Goal: Use online tool/utility: Utilize a website feature to perform a specific function

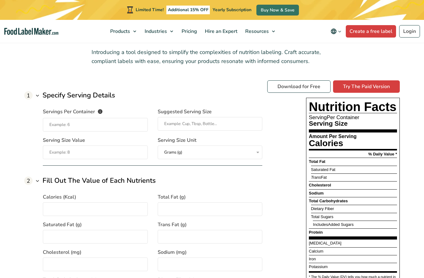
scroll to position [455, 0]
click at [51, 125] on input "Servings Per Container The number of servings that each package of your product…" at bounding box center [95, 125] width 105 height 14
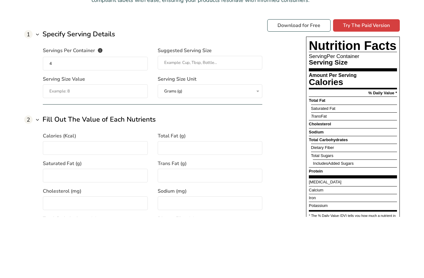
type input "4"
click at [175, 117] on input "Suggested Serving Size" at bounding box center [210, 124] width 105 height 14
click at [44, 118] on input "4" at bounding box center [95, 125] width 105 height 14
click at [46, 118] on input "4" at bounding box center [95, 125] width 105 height 14
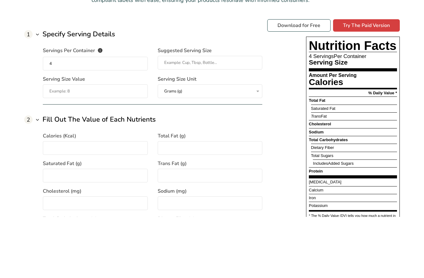
click at [64, 146] on input "Serving Size Value" at bounding box center [95, 153] width 105 height 14
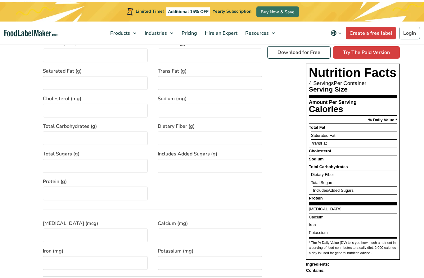
scroll to position [592, 0]
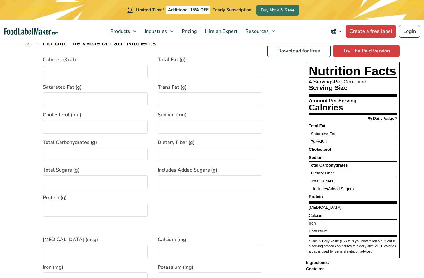
click at [60, 67] on input "Calories (Kcal)" at bounding box center [95, 72] width 105 height 14
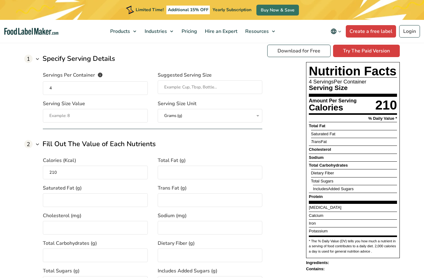
scroll to position [498, 0]
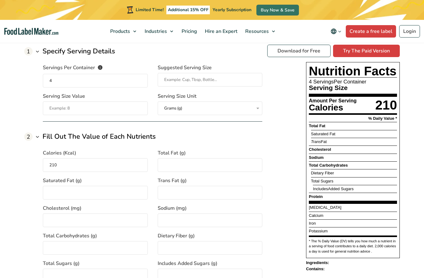
type input "210"
click at [64, 107] on input "Serving Size Value" at bounding box center [95, 108] width 105 height 14
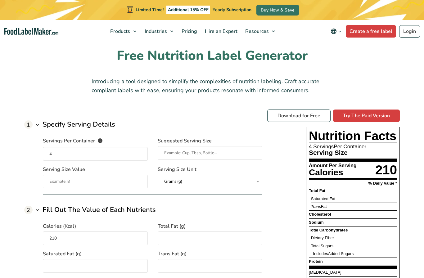
scroll to position [425, 0]
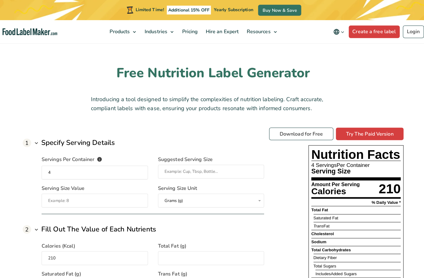
click at [53, 201] on input "Serving Size Value" at bounding box center [95, 198] width 105 height 14
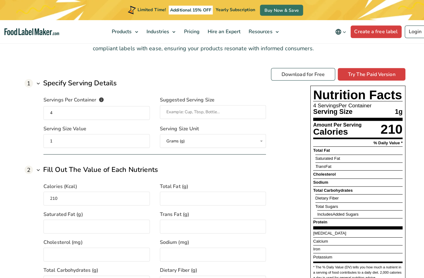
scroll to position [465, 0]
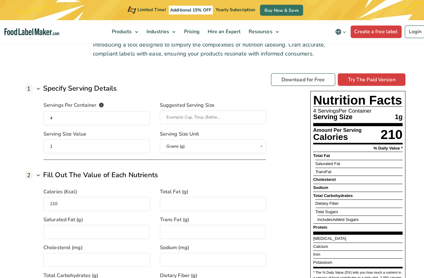
click at [54, 142] on input "1" at bounding box center [95, 144] width 105 height 14
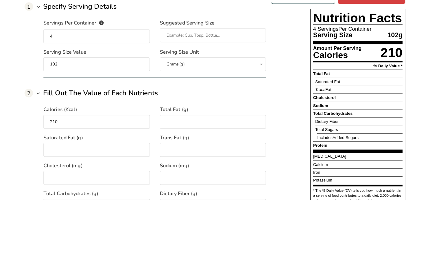
scroll to position [543, 0]
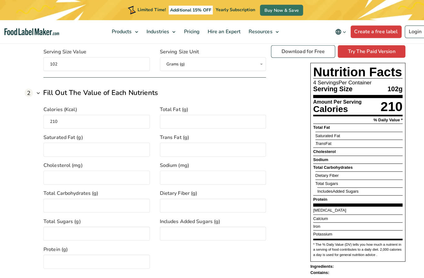
type input "102"
click at [233, 121] on input "Total Fat (g)" at bounding box center [210, 120] width 105 height 14
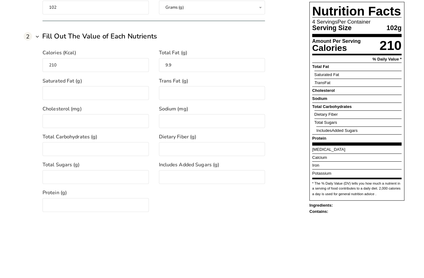
type input "9.9"
click at [50, 145] on input "Saturated Fat (g)" at bounding box center [95, 152] width 105 height 14
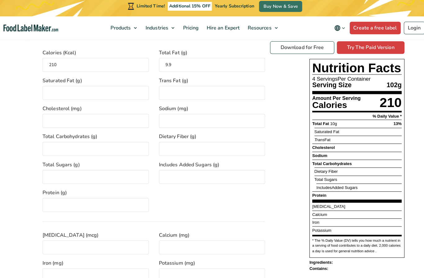
click at [51, 88] on input "Saturated Fat (g)" at bounding box center [95, 95] width 105 height 14
type input "4.2"
click at [217, 90] on input "Trans Fat (g)" at bounding box center [210, 96] width 105 height 14
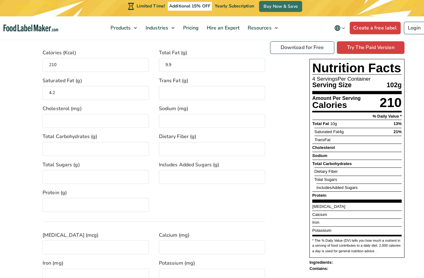
click at [228, 91] on input "Trans Fat (g)" at bounding box center [210, 95] width 105 height 14
type input "0.4"
click at [56, 116] on input "Cholesterol (mg)" at bounding box center [95, 123] width 105 height 14
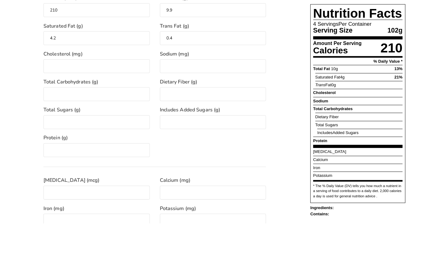
scroll to position [654, 0]
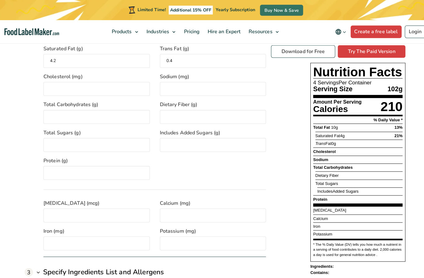
click at [48, 85] on input "Cholesterol (mg)" at bounding box center [95, 88] width 105 height 14
type input "26"
click at [201, 87] on input "Sodium (mg)" at bounding box center [210, 88] width 105 height 14
click at [224, 82] on input "Sodium (mg)" at bounding box center [210, 88] width 105 height 14
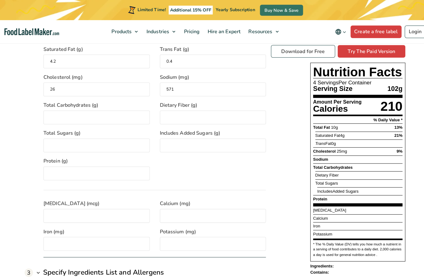
type input "571"
click at [55, 113] on input "Total Carbohydrates (g)" at bounding box center [95, 116] width 105 height 14
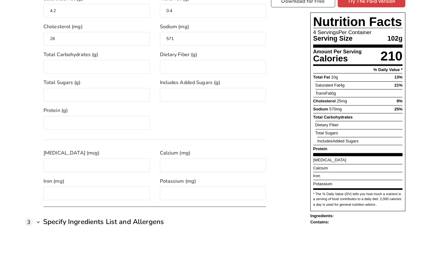
scroll to position [681, 0]
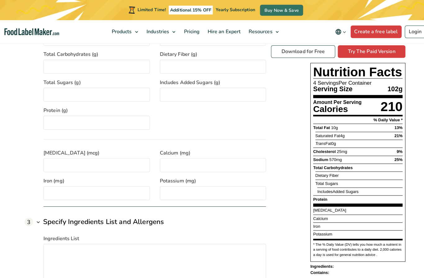
click at [51, 65] on input "Total Carbohydrates (g)" at bounding box center [95, 66] width 105 height 14
type input "21"
click at [226, 66] on input "Dietary Fiber (g)" at bounding box center [210, 66] width 105 height 14
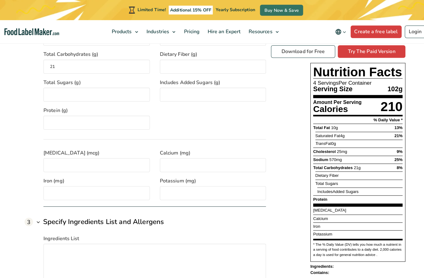
click at [229, 67] on input "Dietary Fiber (g)" at bounding box center [210, 66] width 105 height 14
type input "3"
click at [51, 94] on input "Total Sugars (g)" at bounding box center [95, 94] width 105 height 14
type input "1.6"
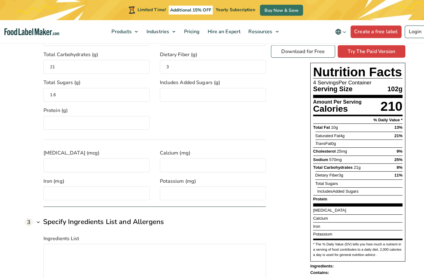
click at [204, 88] on input "Includes Added Sugars (g)" at bounding box center [210, 94] width 105 height 14
click at [55, 114] on input "Protein (g)" at bounding box center [95, 121] width 105 height 14
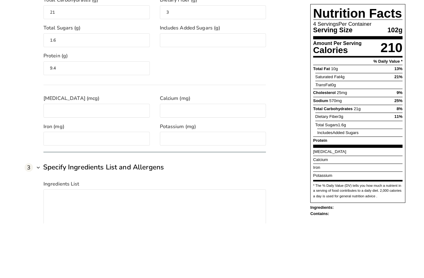
type input "9.4"
click at [223, 91] on input "Includes Added Sugars (g)" at bounding box center [210, 98] width 105 height 14
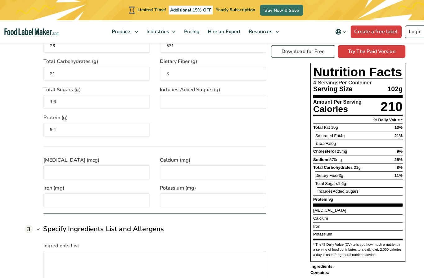
scroll to position [664, 0]
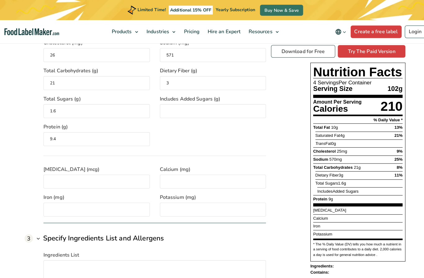
click at [56, 172] on input "[MEDICAL_DATA] (mcg)" at bounding box center [95, 179] width 105 height 14
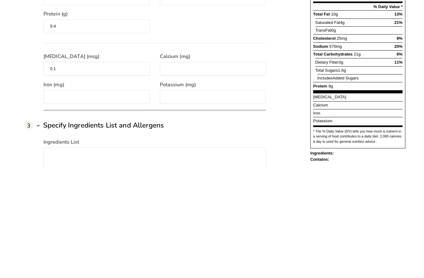
type input "0.1"
click at [209, 173] on input "Calcium (mg)" at bounding box center [210, 180] width 105 height 14
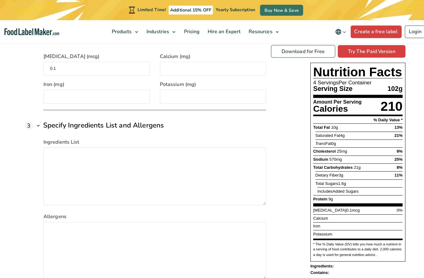
click at [234, 65] on input "Calcium (mg)" at bounding box center [210, 68] width 105 height 14
type input "125"
click at [53, 93] on input "Iron (mg)" at bounding box center [95, 95] width 105 height 14
click at [51, 92] on input "Iron (mg)" at bounding box center [95, 95] width 105 height 14
type input "1.7"
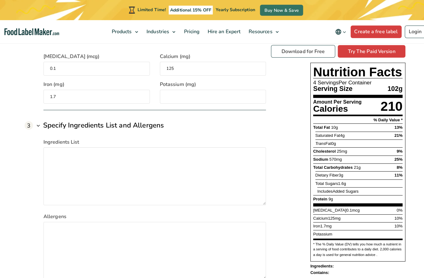
click at [205, 90] on input "Potassium (mg)" at bounding box center [210, 95] width 105 height 14
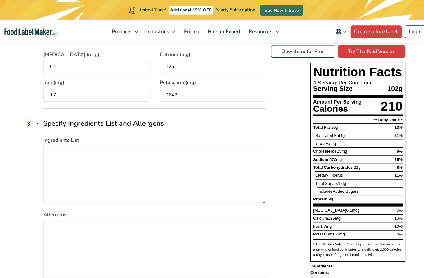
scroll to position [784, 0]
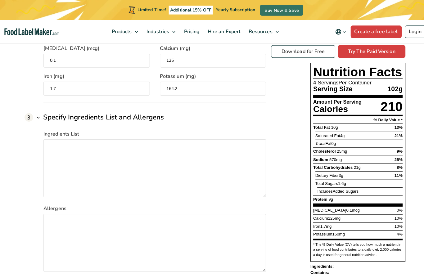
type input "164.2"
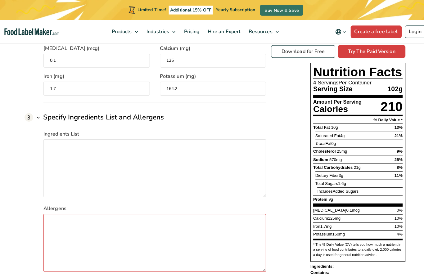
click at [50, 217] on textarea "Allergens" at bounding box center [152, 239] width 219 height 57
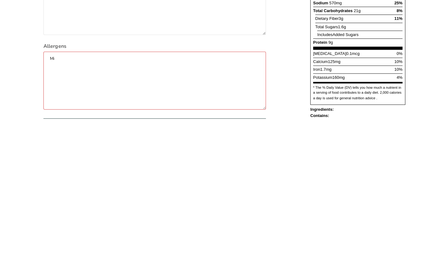
type textarea "M"
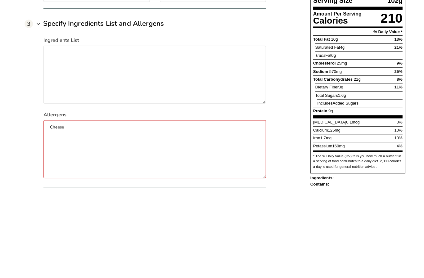
type textarea "Cheese"
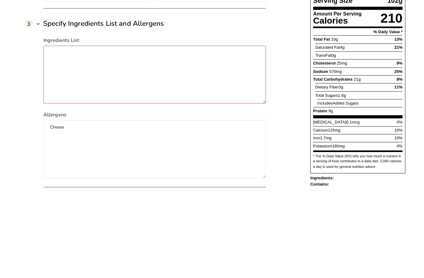
click at [48, 130] on textarea "Ingredients List" at bounding box center [152, 158] width 219 height 57
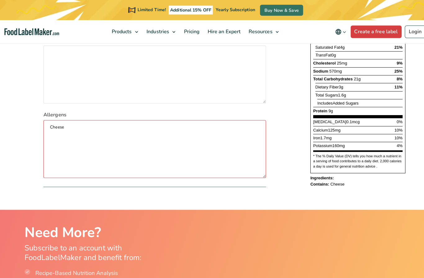
click at [51, 126] on textarea "Cheese" at bounding box center [152, 147] width 219 height 57
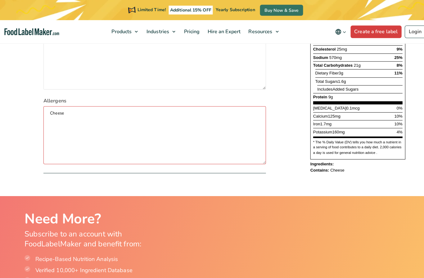
scroll to position [867, 0]
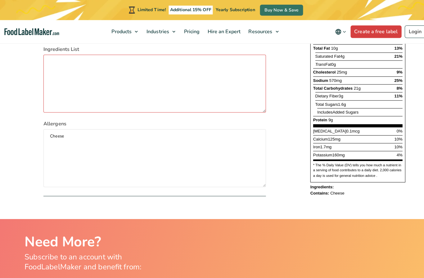
click at [56, 79] on textarea "Ingredients List" at bounding box center [152, 82] width 219 height 57
click at [51, 69] on textarea "Ingredients List" at bounding box center [152, 82] width 219 height 57
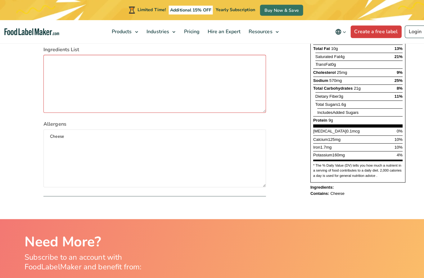
click at [58, 73] on textarea "Ingredients List" at bounding box center [152, 82] width 219 height 57
click at [53, 65] on textarea "Ingredients List" at bounding box center [152, 82] width 219 height 57
paste textarea "beef (like [PERSON_NAME] roast), a marinade of dried chilies (ancho, guajillo) …"
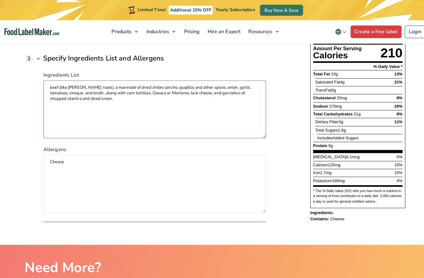
scroll to position [842, 0]
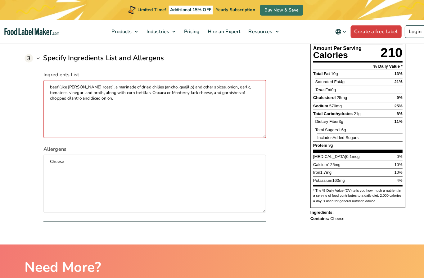
click at [55, 80] on textarea "beef (like [PERSON_NAME] roast), a marinade of dried chilies (ancho, guajillo) …" at bounding box center [152, 107] width 219 height 57
click at [83, 79] on textarea "beef (like [PERSON_NAME] roast), a marinade of dried chilies (ancho, guajillo) …" at bounding box center [152, 107] width 219 height 57
click at [122, 79] on textarea "beef, a marinade of dried chilies (ancho, guajillo) and other spices, onion, ga…" at bounding box center [152, 107] width 219 height 57
click at [99, 79] on textarea "beef, a marinade of dried chilies (ancho, guajillo, and other spices, onion, ga…" at bounding box center [152, 107] width 219 height 57
type textarea "beef, ancho, guajillo, and other spices, onion, garlic, tomatoes, vinegar, and …"
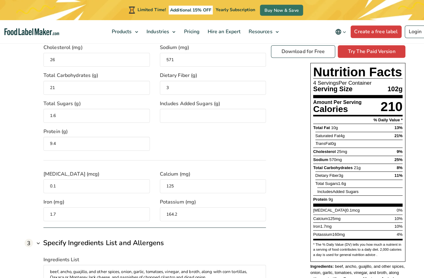
scroll to position [656, 0]
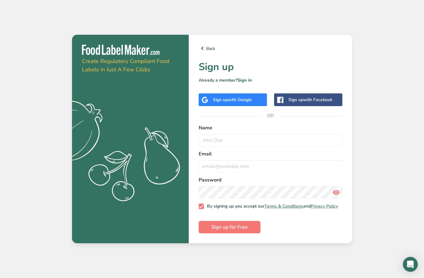
click at [221, 52] on link "Back" at bounding box center [271, 48] width 144 height 7
